Goal: Information Seeking & Learning: Learn about a topic

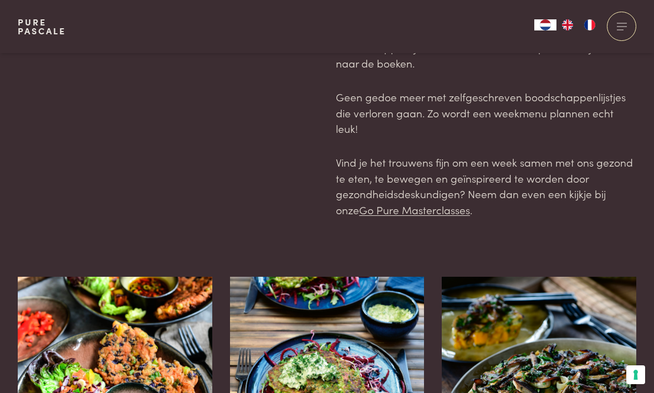
scroll to position [30, 0]
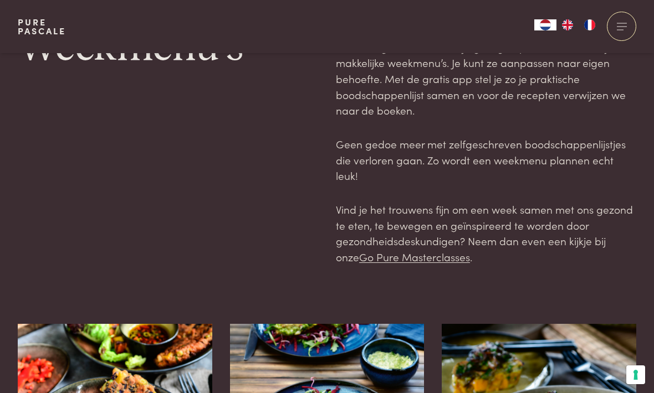
click at [625, 23] on span at bounding box center [621, 23] width 10 height 1
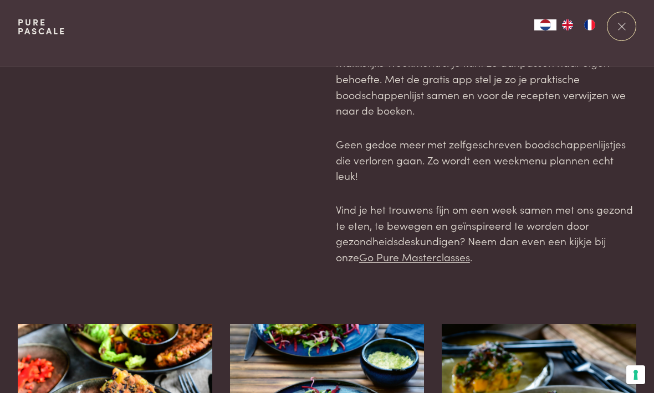
scroll to position [0, 0]
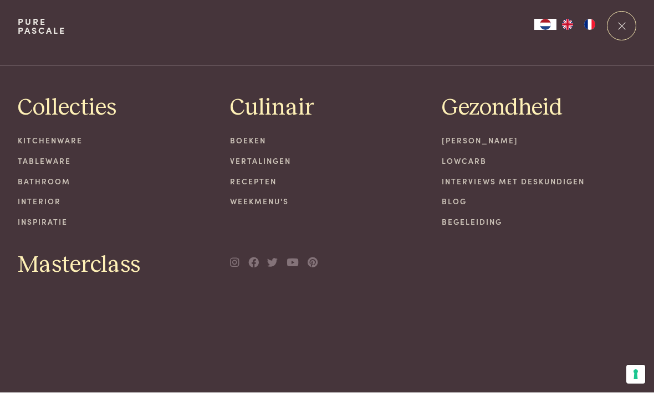
click at [260, 185] on link "Recepten" at bounding box center [327, 182] width 194 height 12
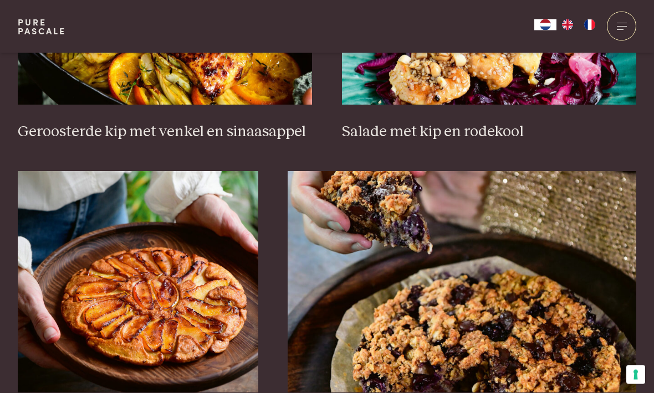
scroll to position [1470, 0]
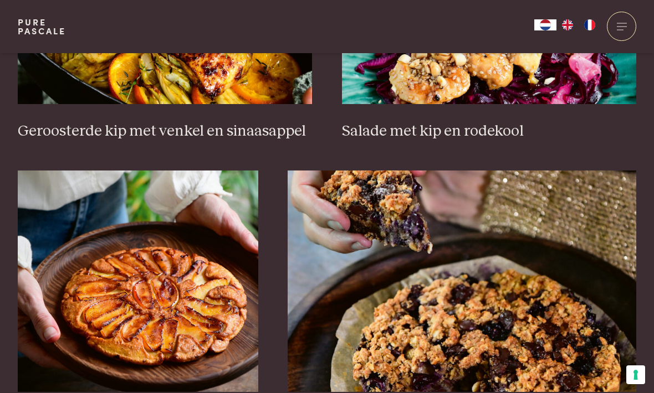
click at [28, 183] on img at bounding box center [138, 282] width 240 height 222
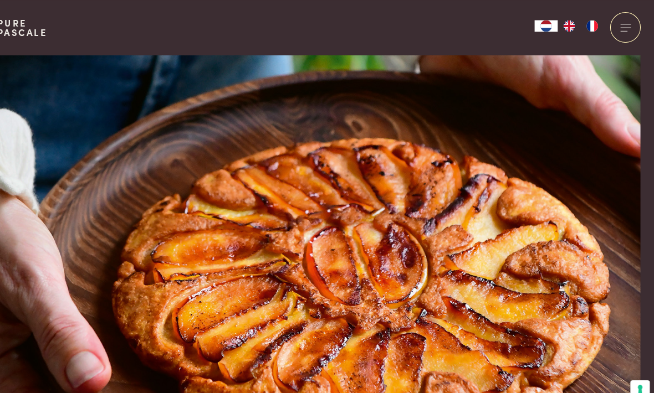
scroll to position [17, 0]
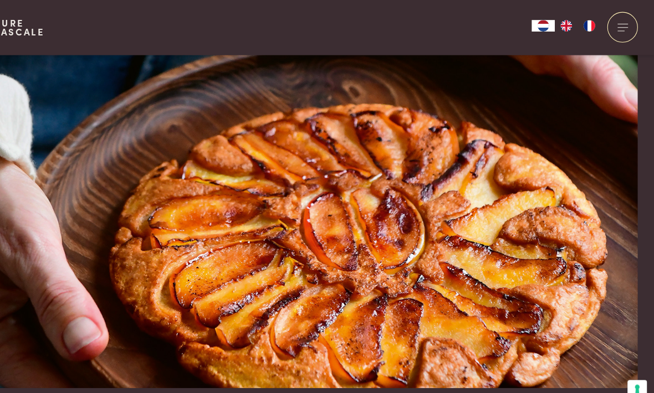
click at [626, 384] on button "Uw voorkeuren voor toestemming voor trackingtechnologieën" at bounding box center [635, 375] width 19 height 19
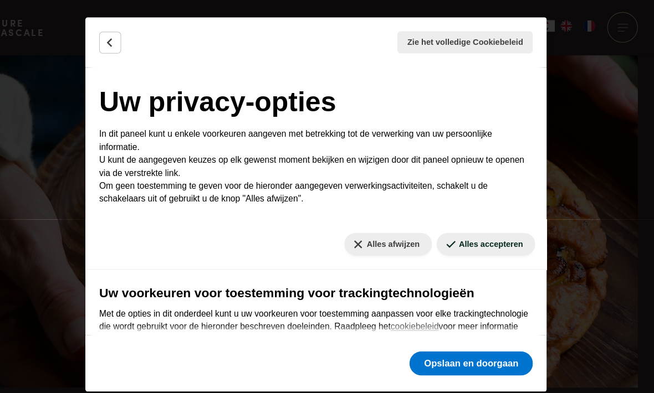
click at [495, 361] on button "Opslaan en doorgaan" at bounding box center [476, 349] width 119 height 23
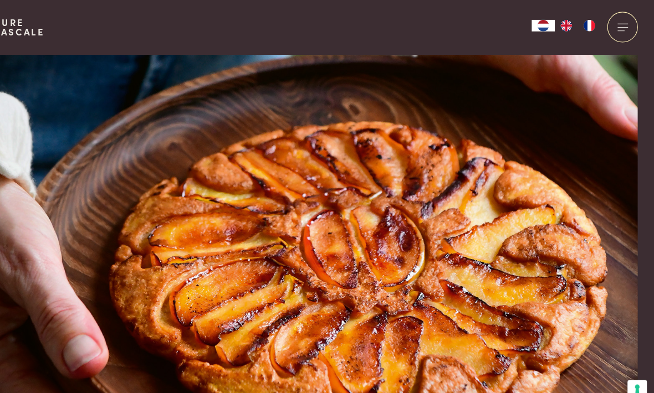
scroll to position [0, 0]
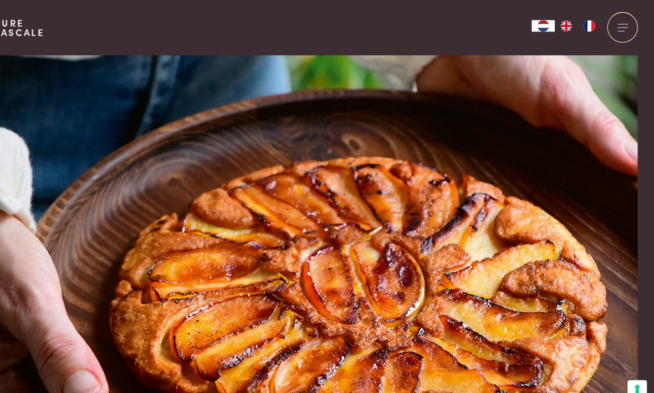
click at [607, 20] on div at bounding box center [621, 26] width 29 height 29
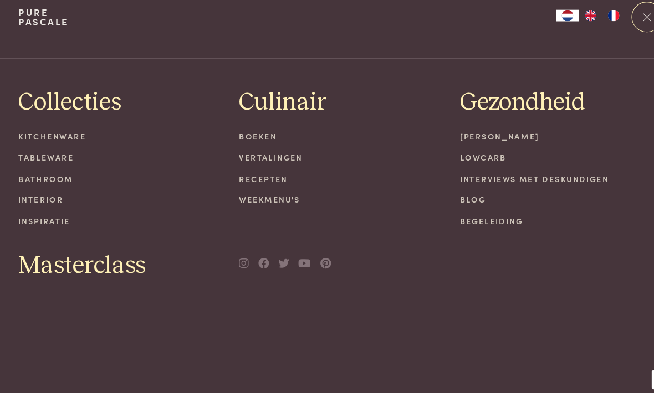
click at [239, 176] on link "Recepten" at bounding box center [327, 182] width 194 height 12
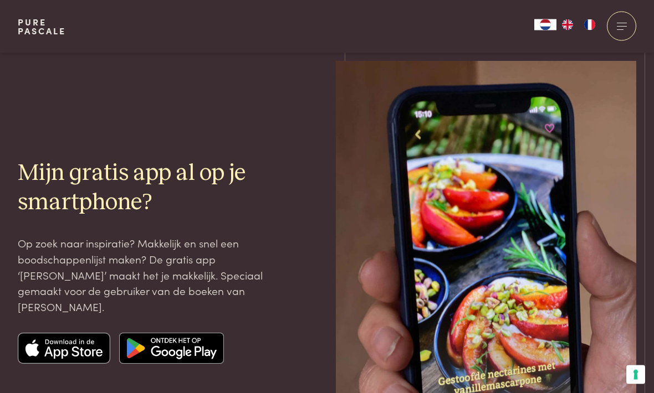
scroll to position [2776, 0]
click at [63, 348] on img at bounding box center [64, 348] width 93 height 31
